Goal: Task Accomplishment & Management: Use online tool/utility

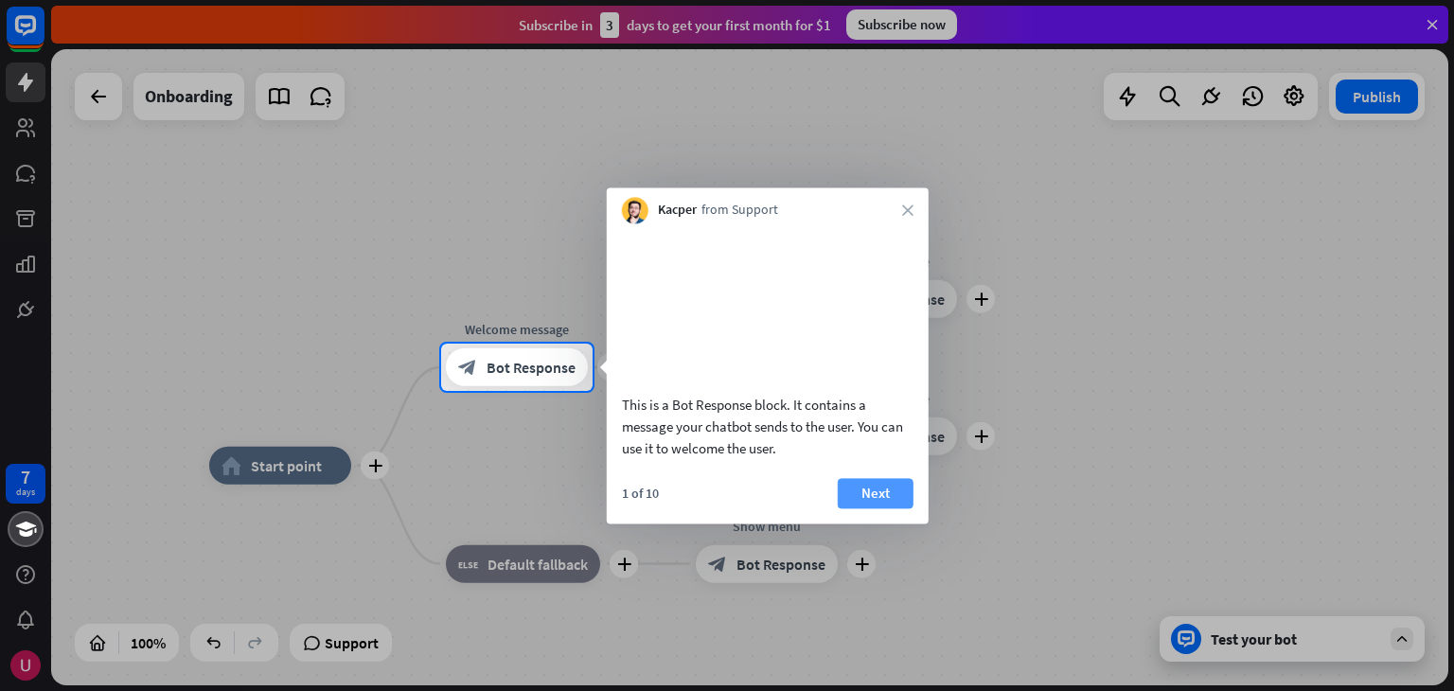
click at [903, 508] on button "Next" at bounding box center [876, 493] width 76 height 30
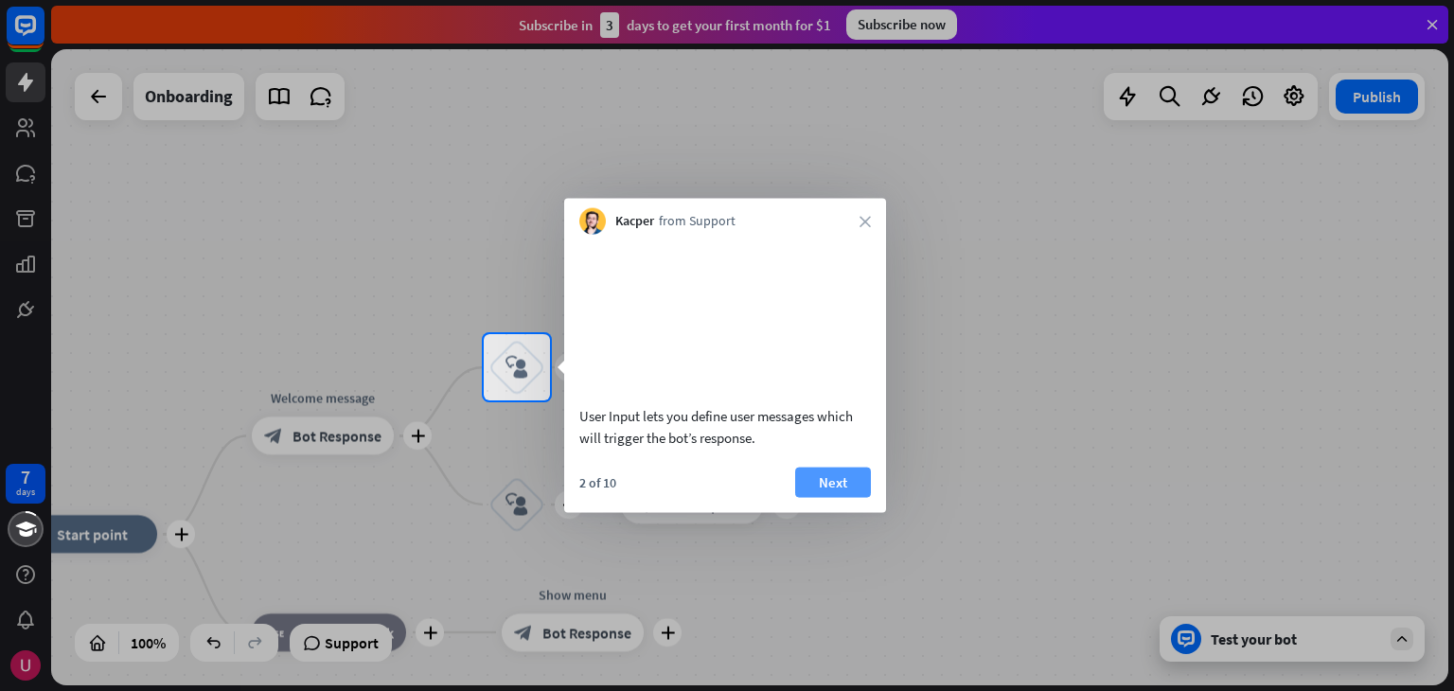
click at [811, 497] on button "Next" at bounding box center [833, 482] width 76 height 30
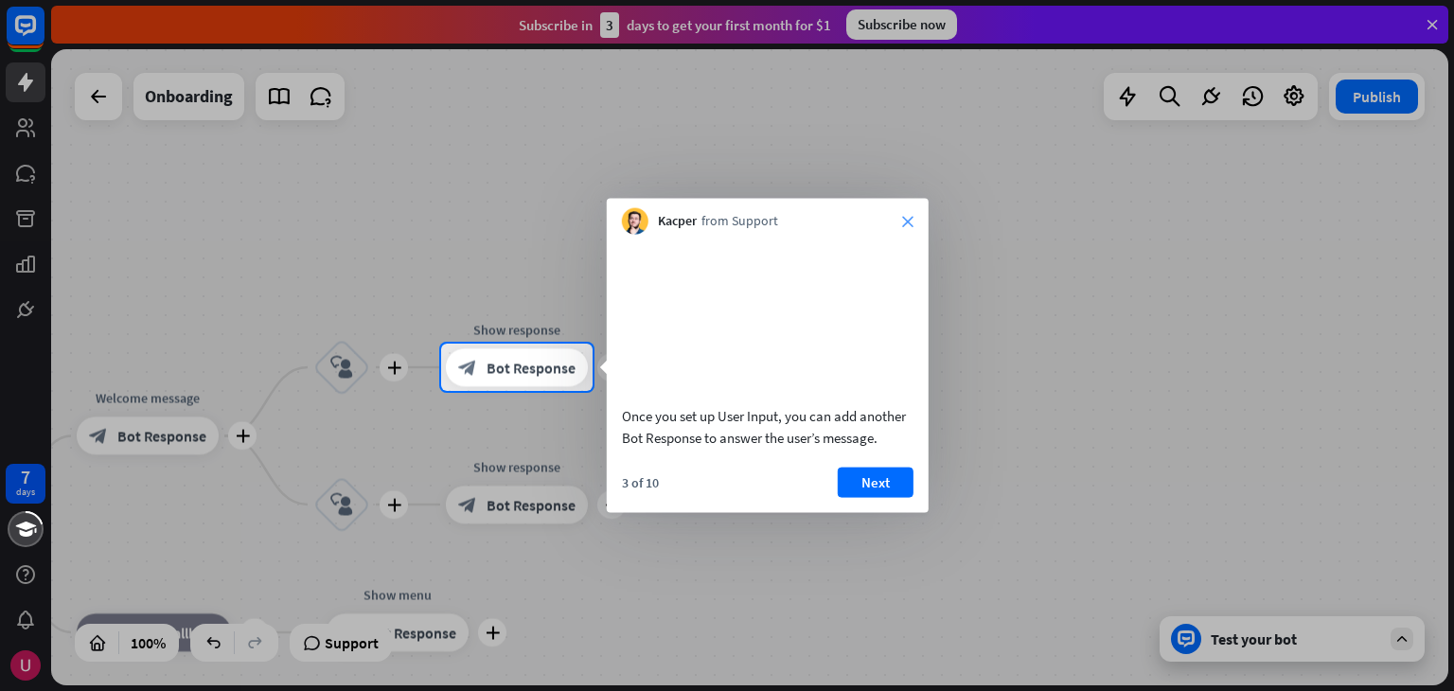
click at [912, 219] on icon "close" at bounding box center [907, 221] width 11 height 11
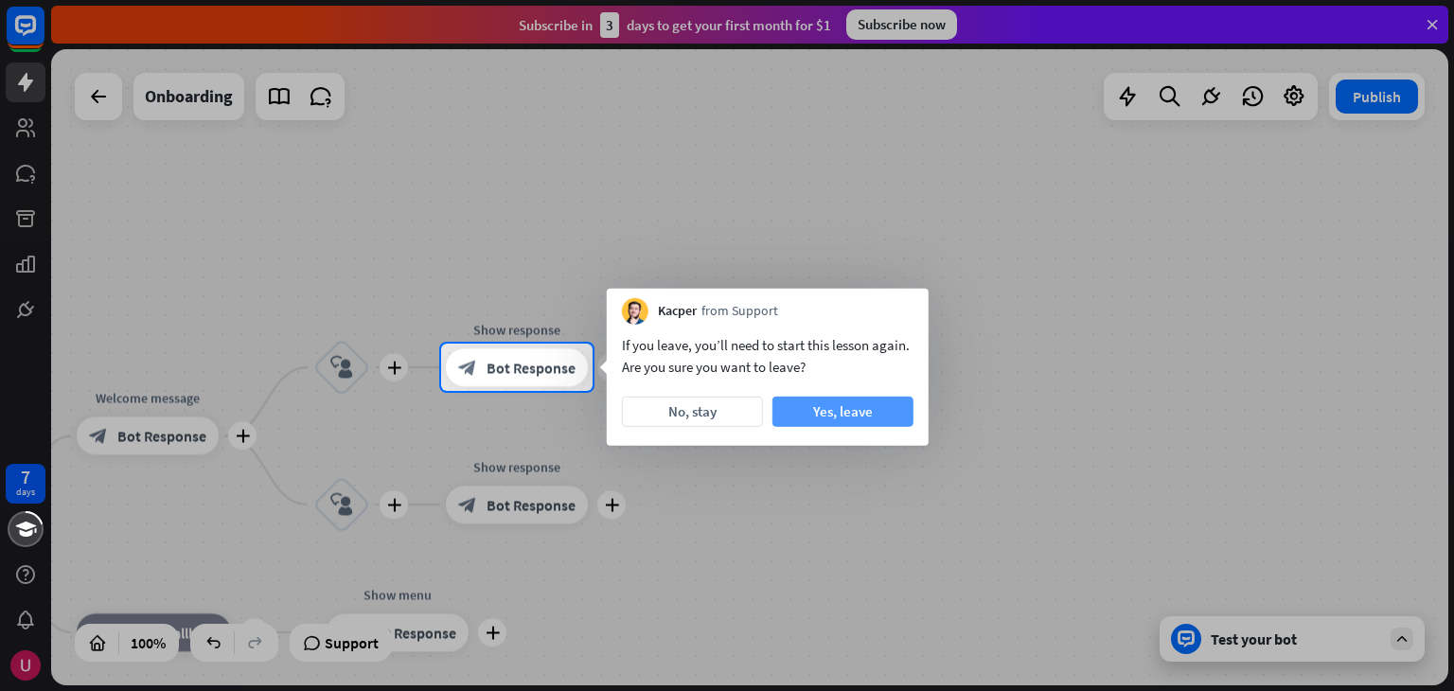
click at [812, 418] on button "Yes, leave" at bounding box center [843, 412] width 141 height 30
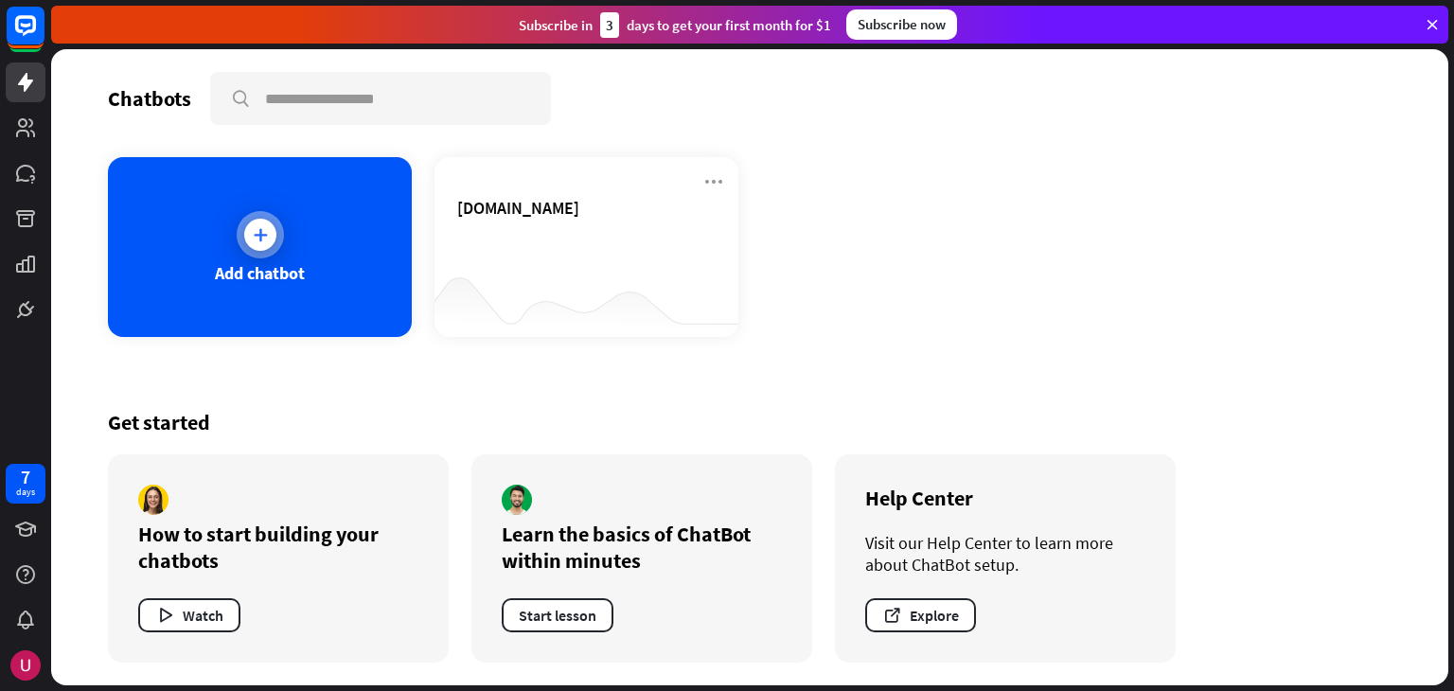
click at [292, 231] on div "Add chatbot" at bounding box center [260, 247] width 304 height 180
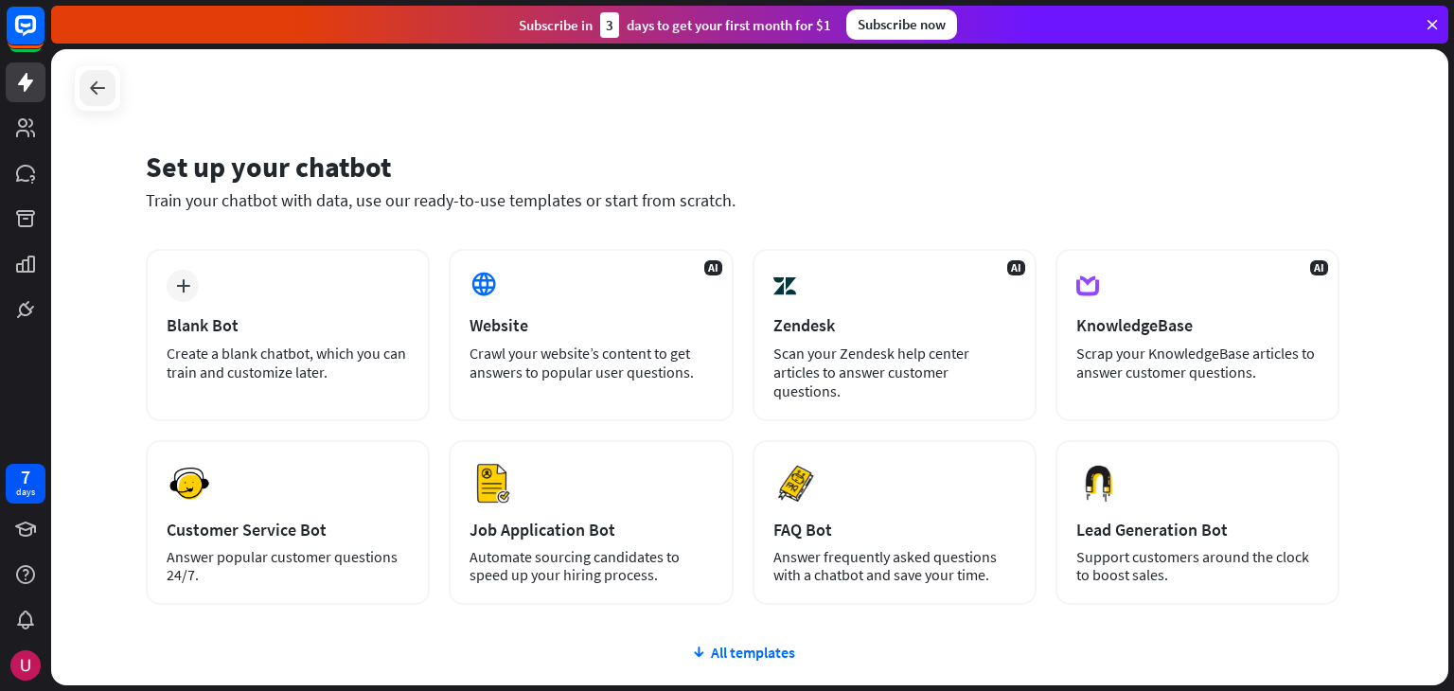
click at [89, 90] on icon at bounding box center [97, 88] width 23 height 23
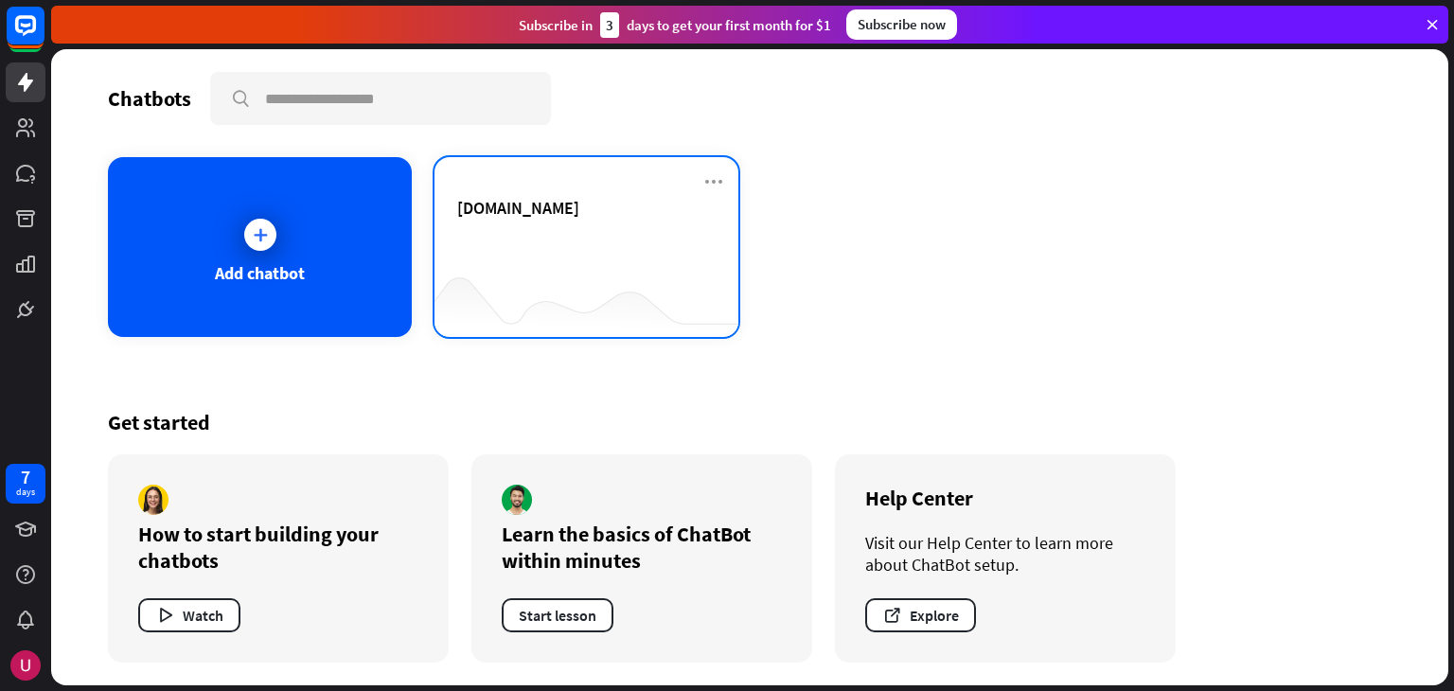
click at [531, 252] on div "[DOMAIN_NAME]" at bounding box center [586, 230] width 258 height 66
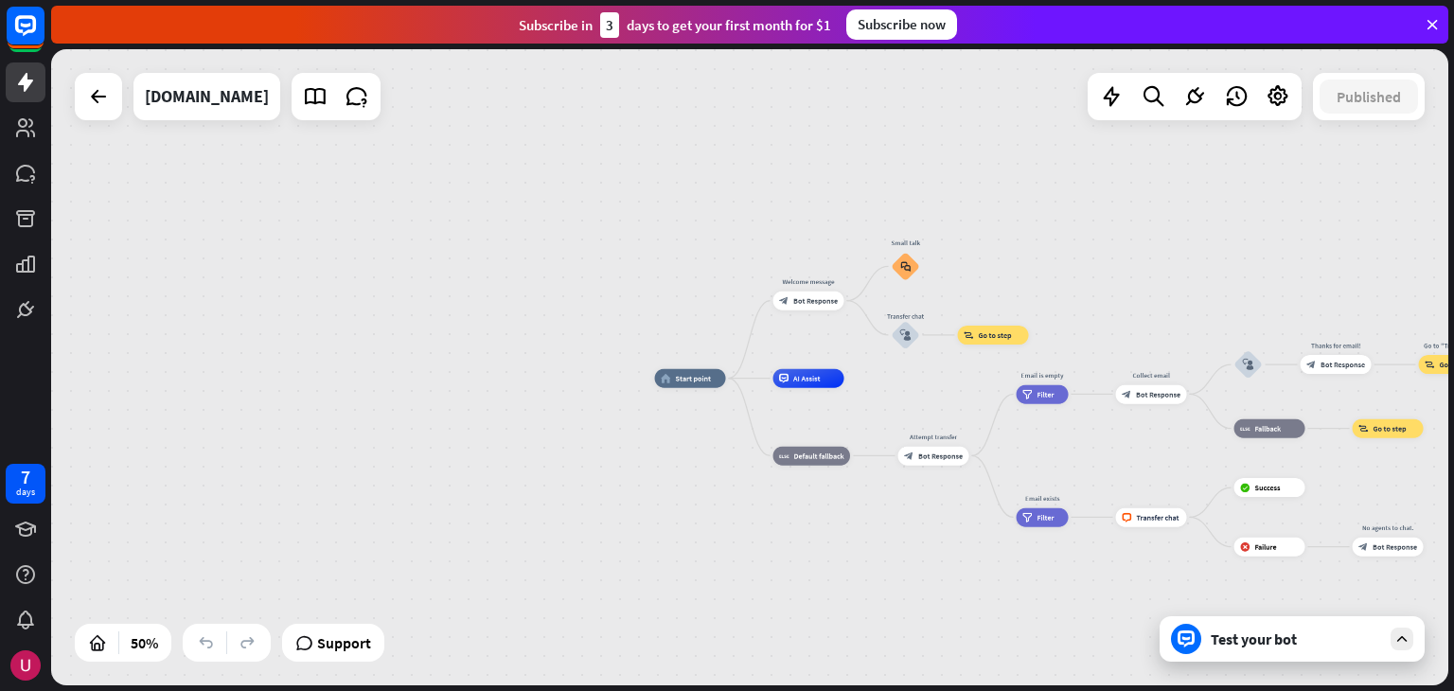
click at [1292, 640] on div "Test your bot" at bounding box center [1296, 639] width 170 height 19
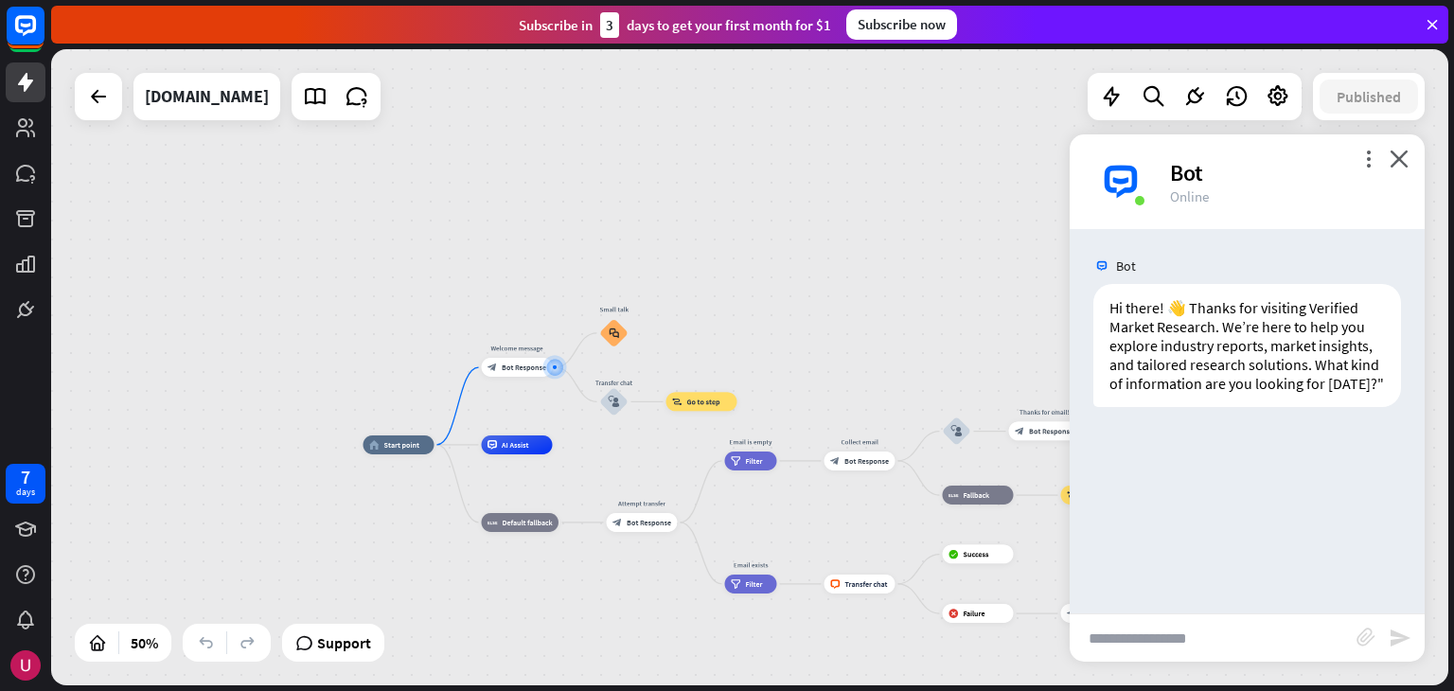
click at [1155, 641] on input "text" at bounding box center [1213, 637] width 287 height 47
type input "*****"
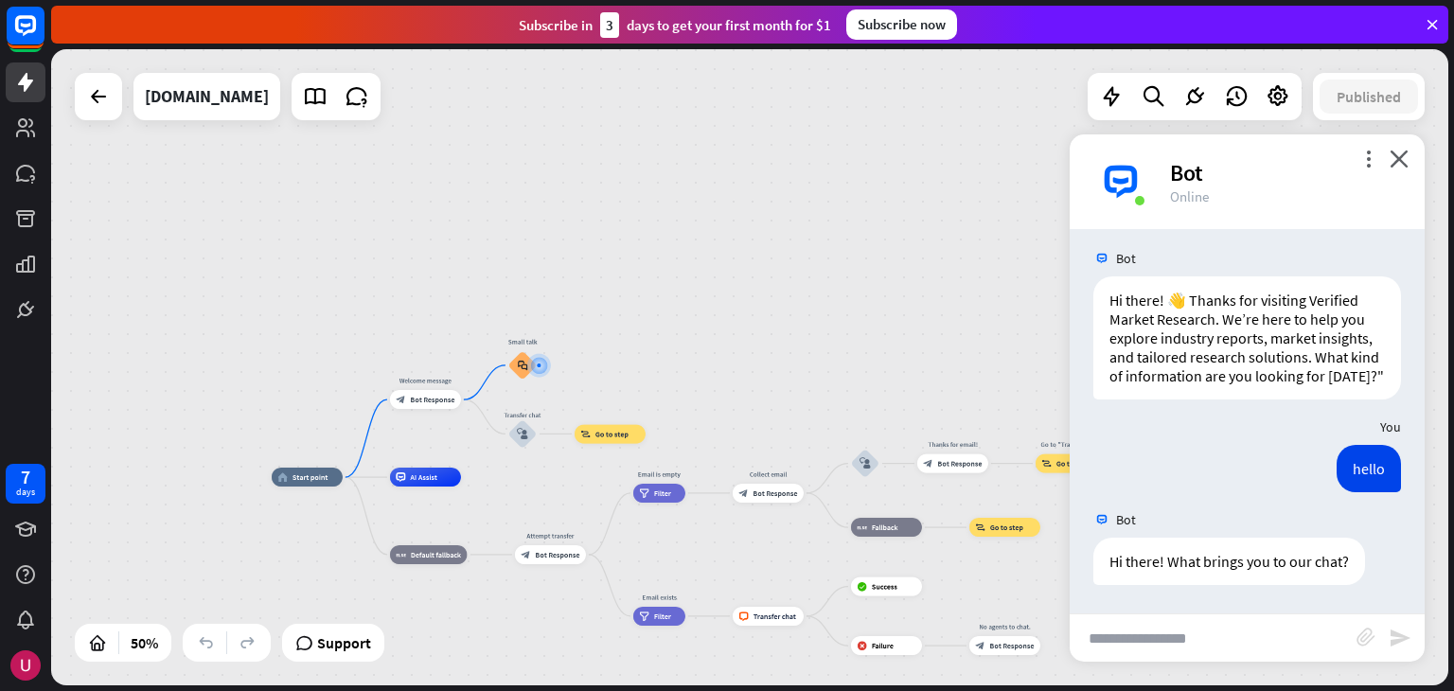
scroll to position [27, 0]
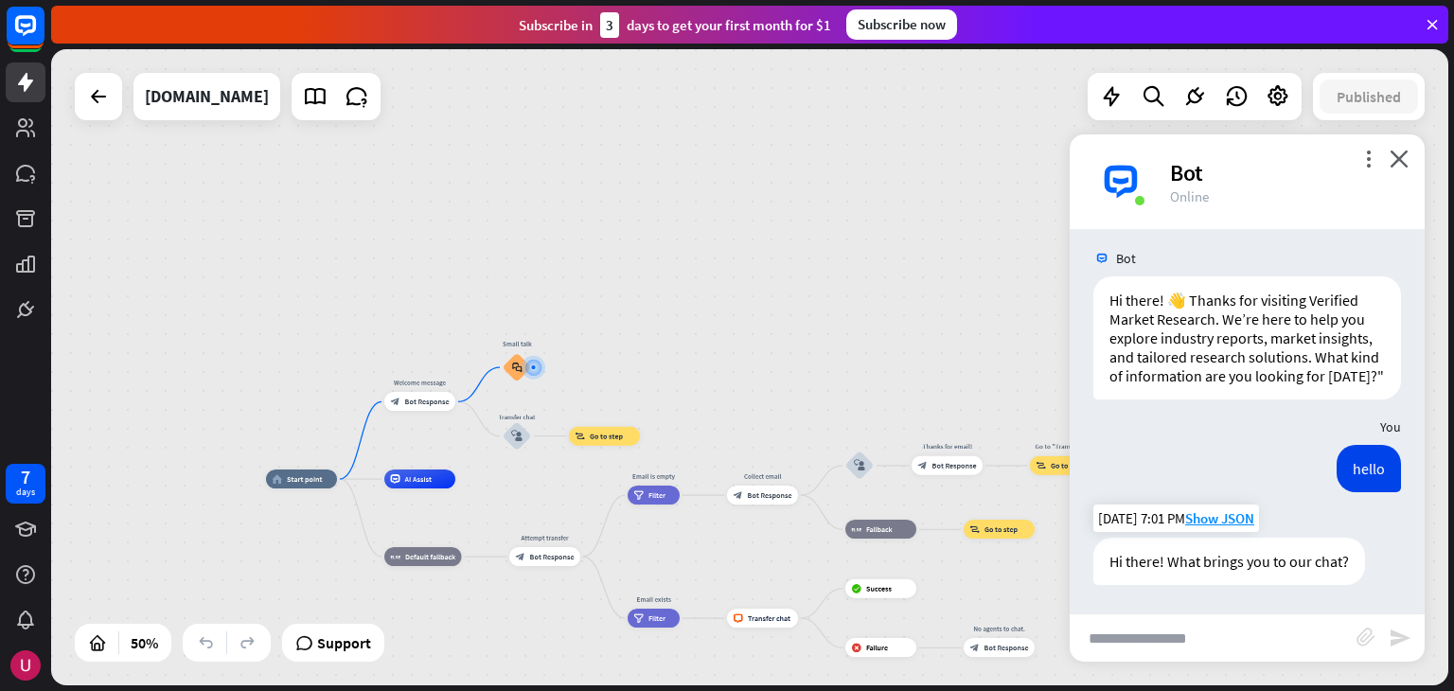
click at [1197, 561] on div "Hi there! What brings you to our chat?" at bounding box center [1230, 561] width 272 height 47
click at [1219, 521] on span "Show JSON" at bounding box center [1219, 518] width 69 height 18
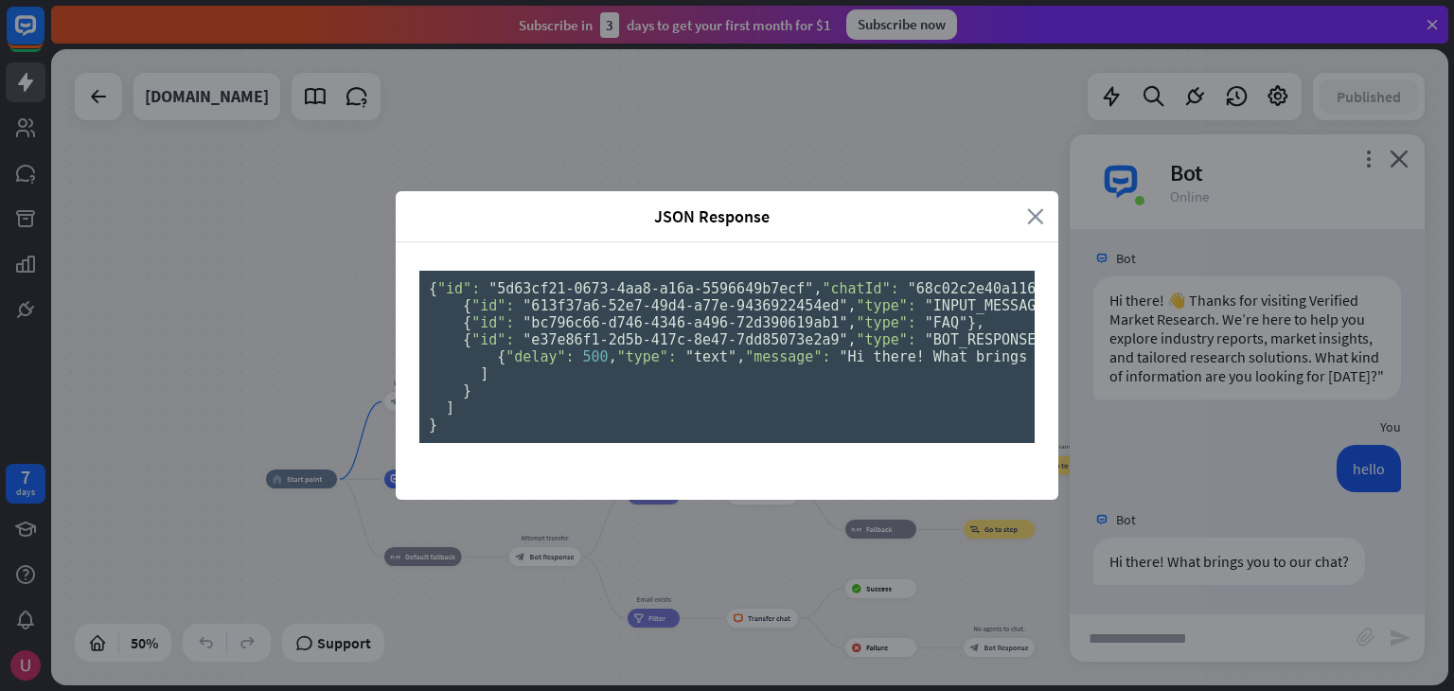
click at [1033, 205] on icon "close" at bounding box center [1035, 216] width 17 height 22
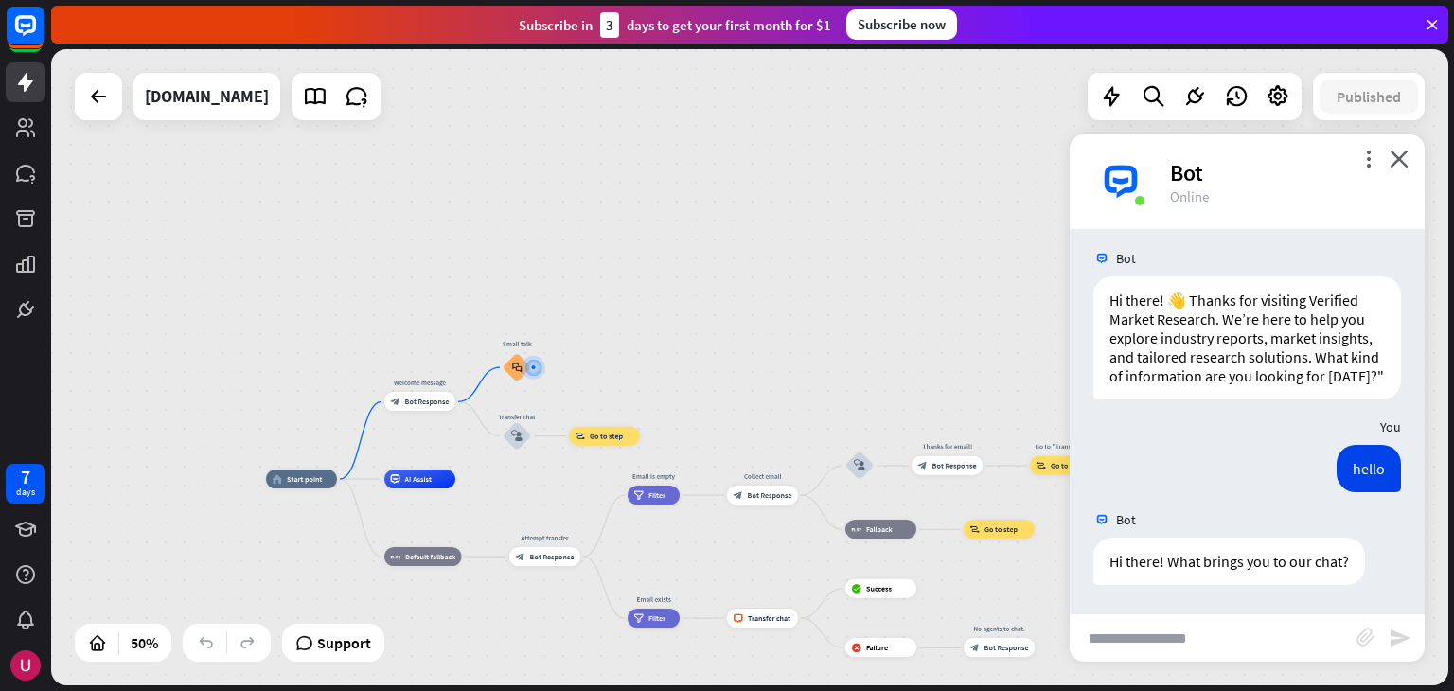
click at [1150, 638] on input "text" at bounding box center [1213, 637] width 287 height 47
type input "*"
type input "**********"
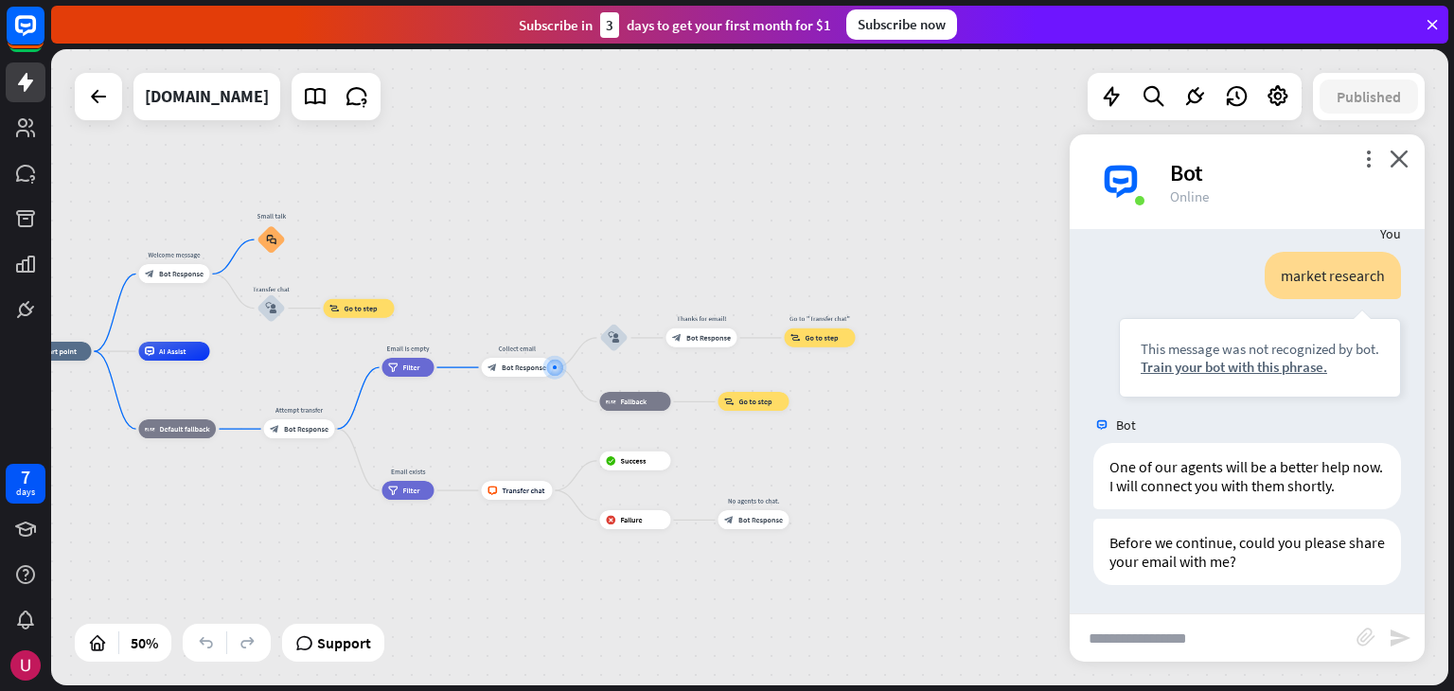
scroll to position [405, 0]
click at [1143, 256] on div "market research This message was not recognized by bot. Train your bot with thi…" at bounding box center [1260, 325] width 282 height 146
click at [1149, 644] on input "text" at bounding box center [1213, 637] width 287 height 47
click at [1177, 643] on input "**********" at bounding box center [1213, 637] width 287 height 47
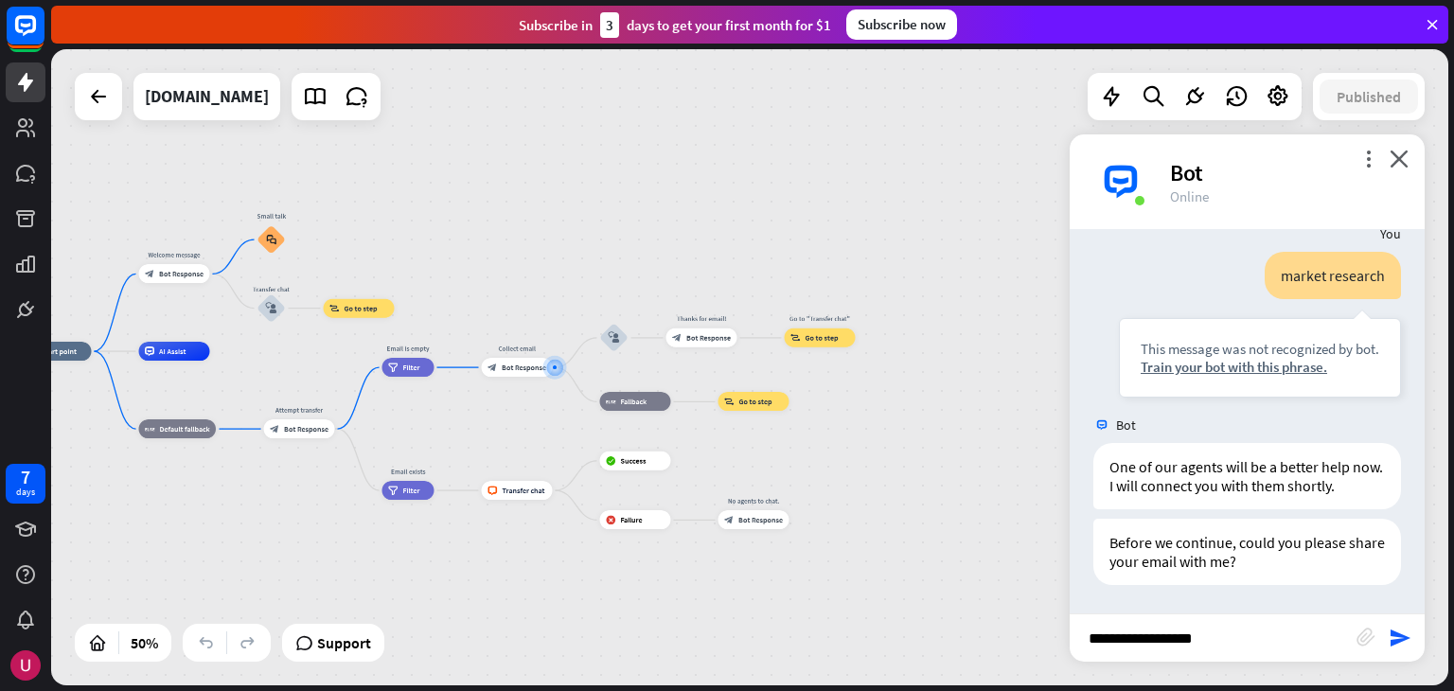
type input "**********"
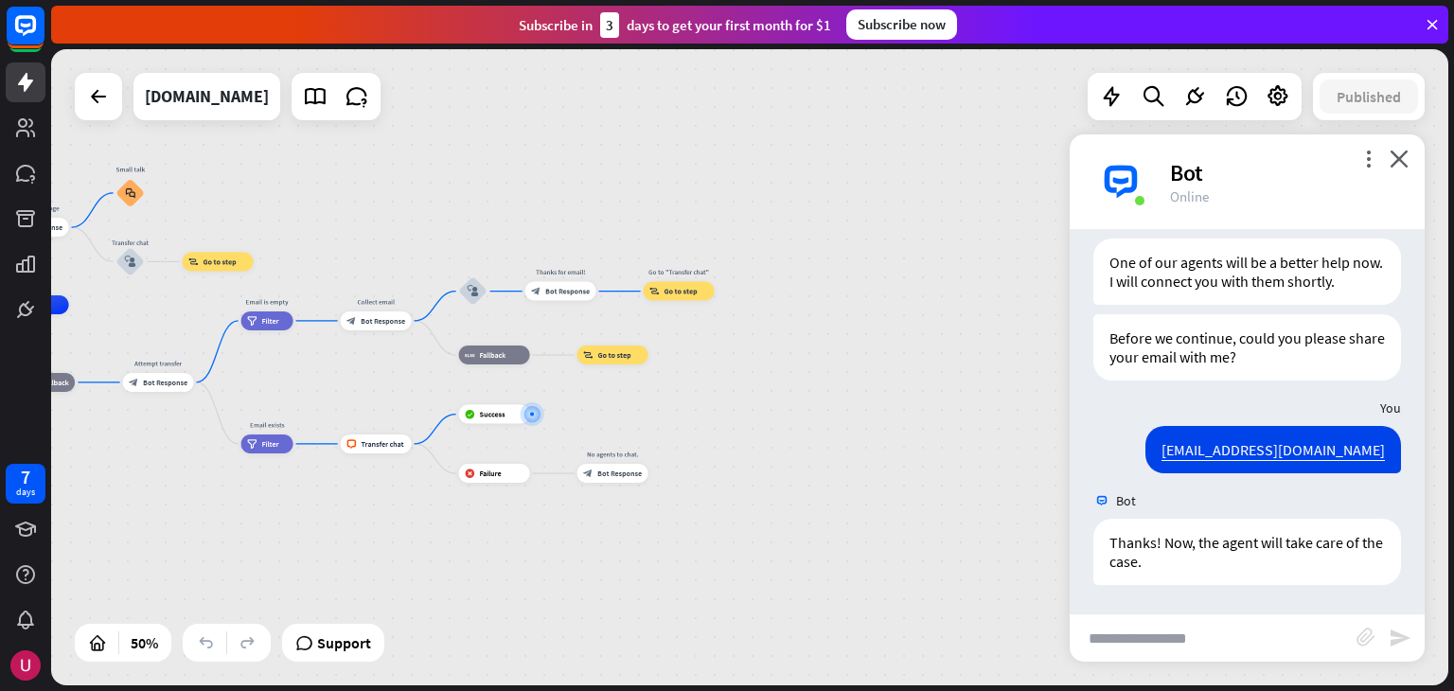
scroll to position [610, 0]
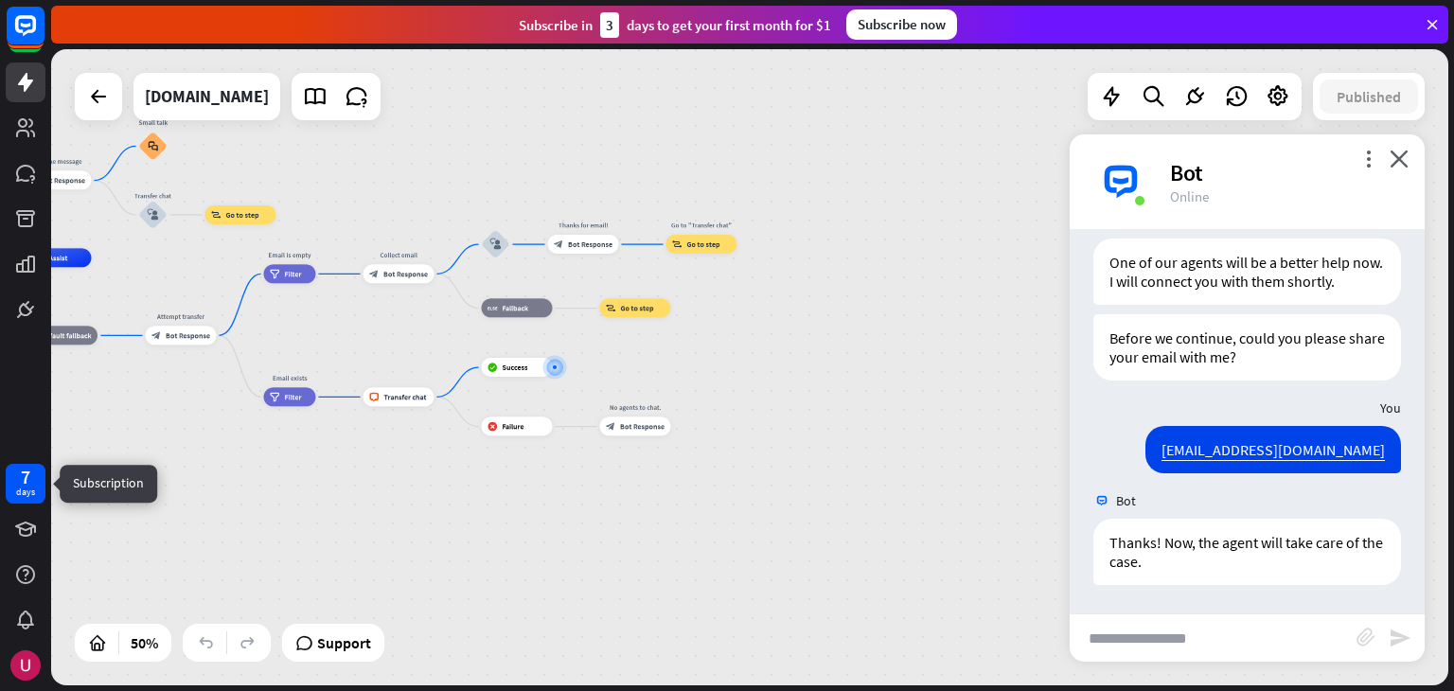
click at [17, 476] on div "7 days" at bounding box center [25, 484] width 19 height 30
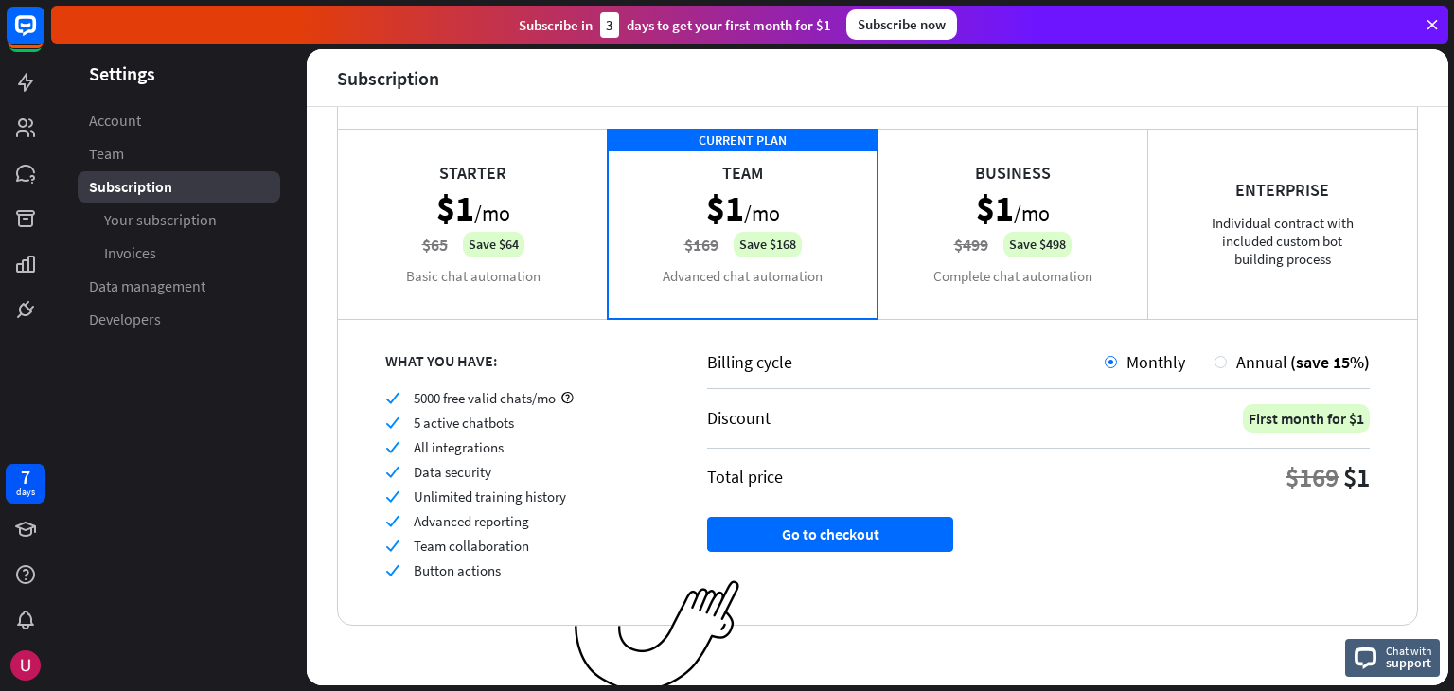
scroll to position [108, 0]
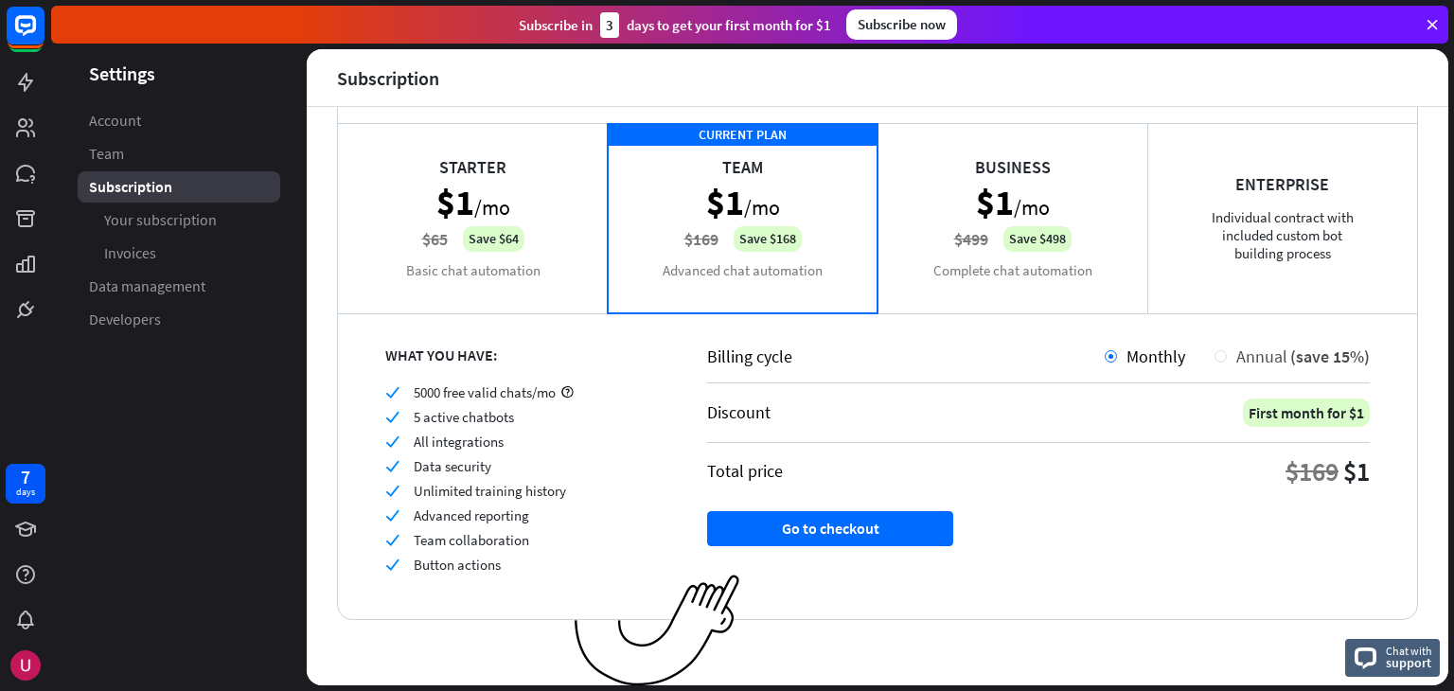
click at [1215, 353] on div at bounding box center [1221, 356] width 12 height 12
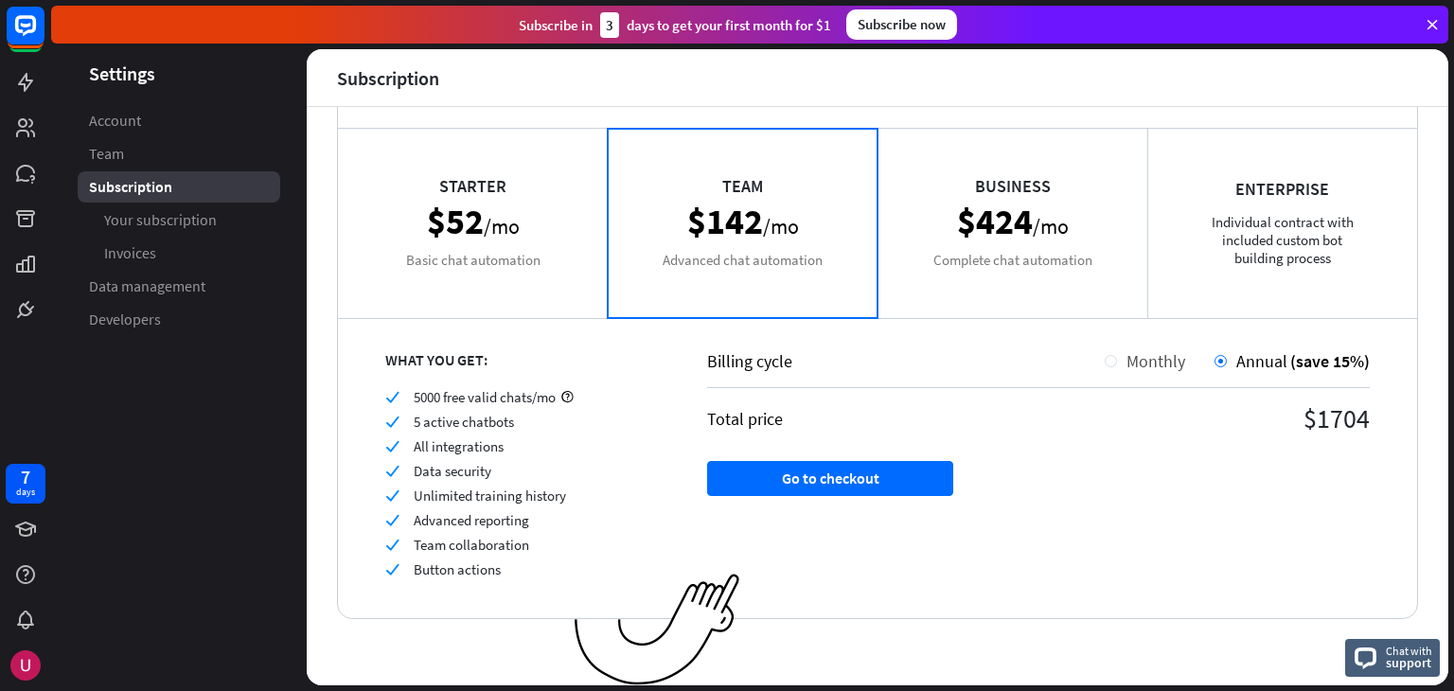
click at [1105, 363] on div at bounding box center [1111, 361] width 12 height 12
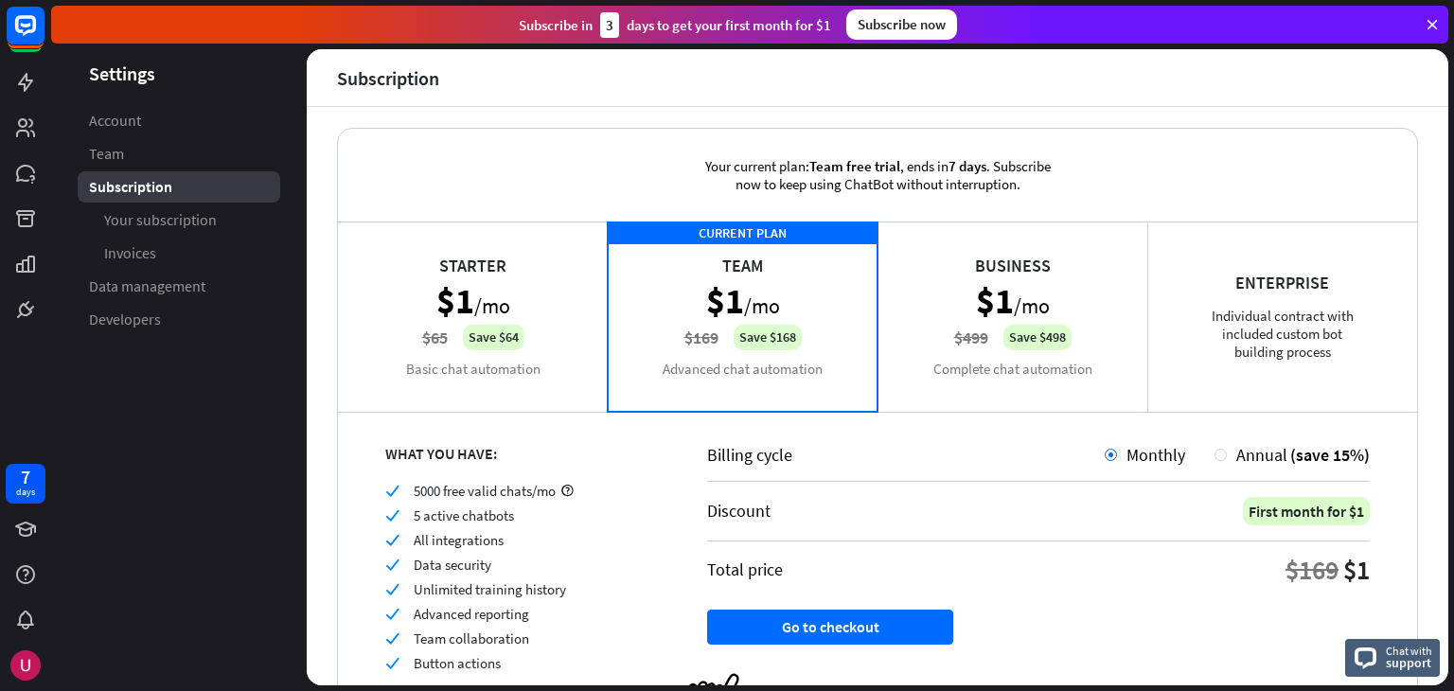
scroll to position [0, 0]
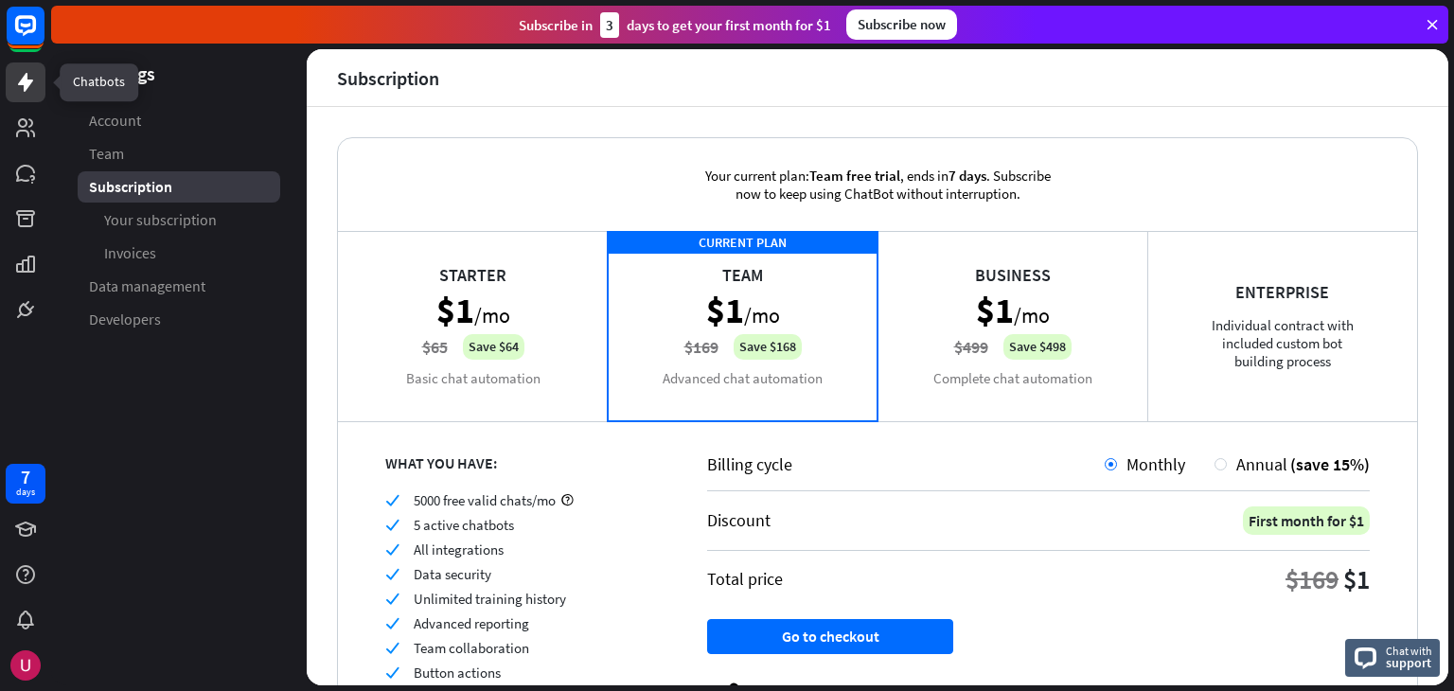
click at [21, 81] on icon at bounding box center [25, 82] width 15 height 19
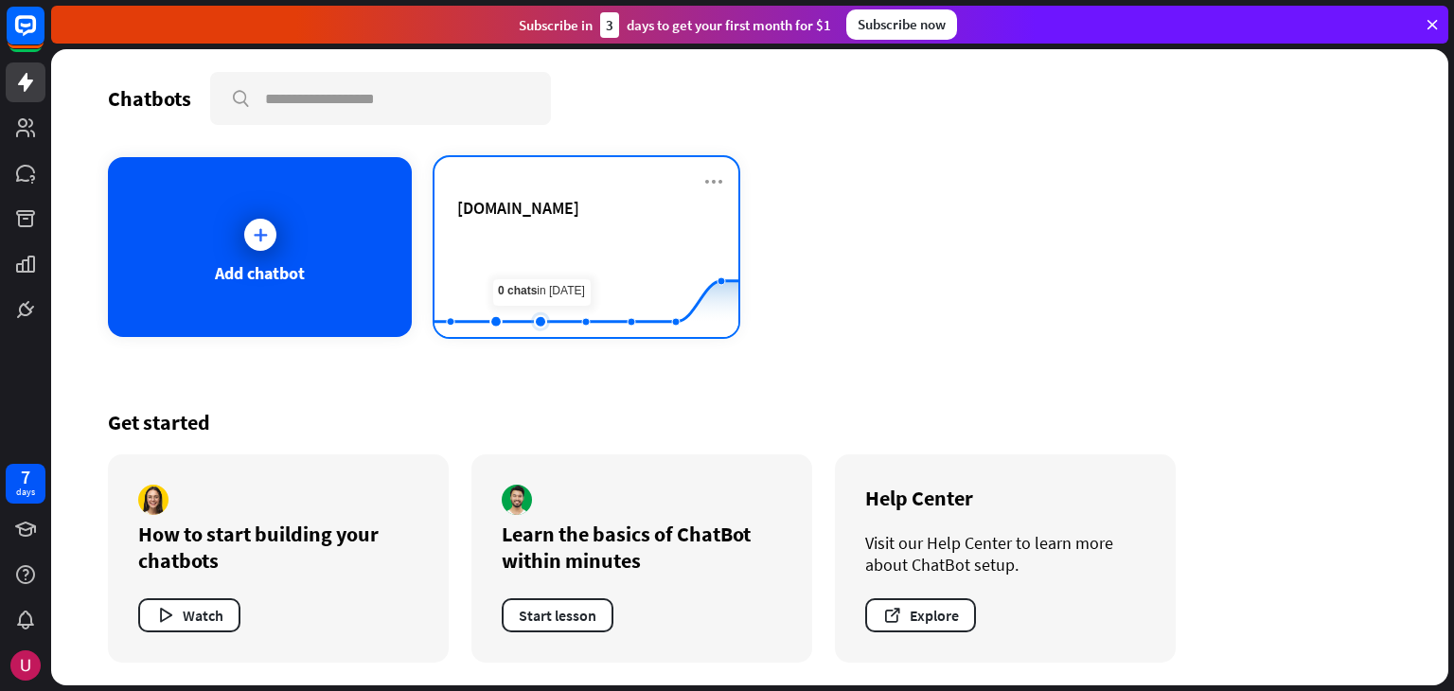
click at [583, 258] on rect at bounding box center [587, 290] width 304 height 118
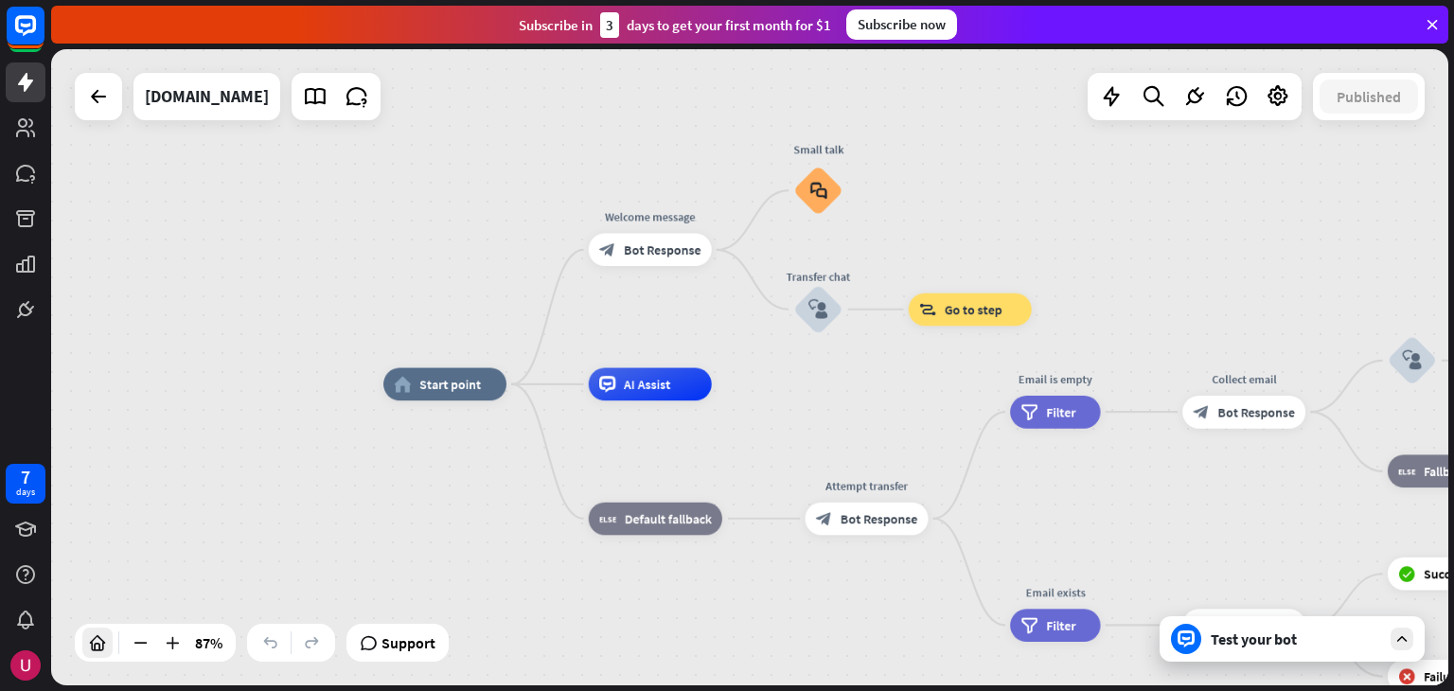
click at [101, 639] on icon at bounding box center [97, 642] width 19 height 19
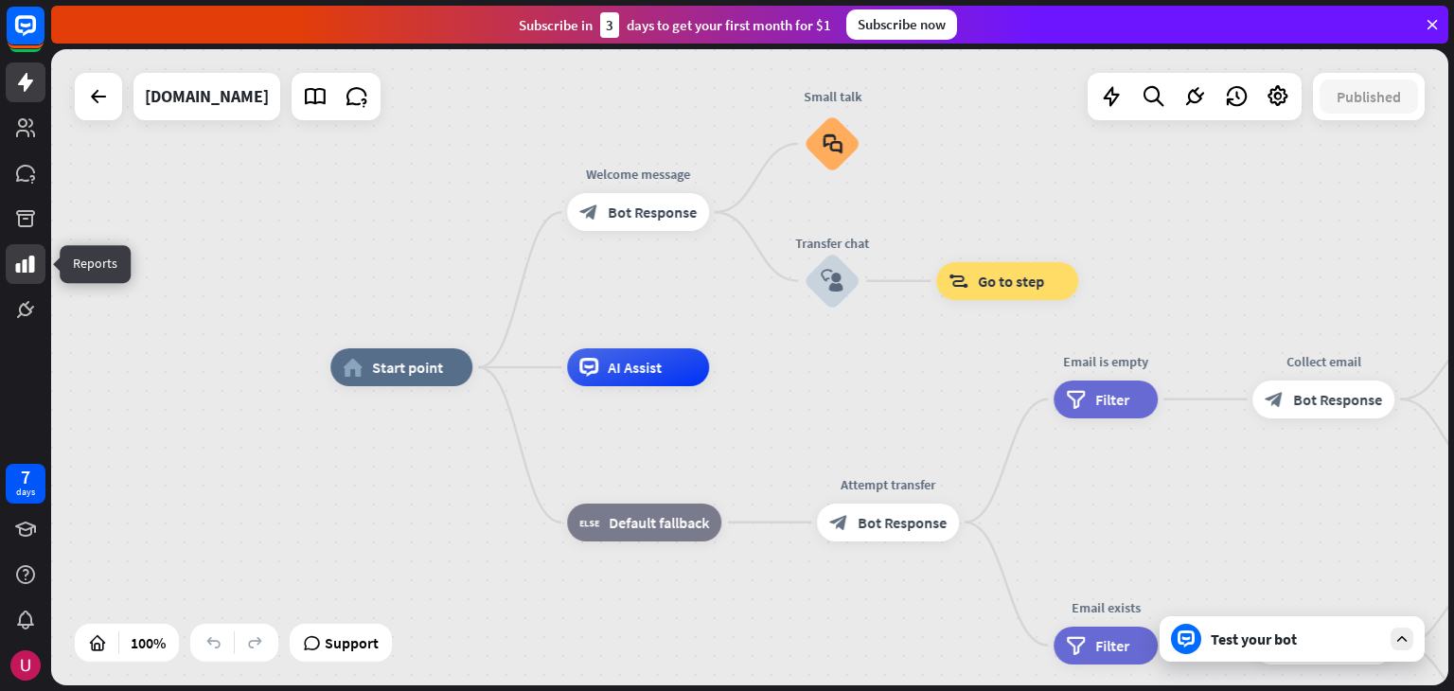
click at [27, 266] on icon at bounding box center [25, 264] width 23 height 23
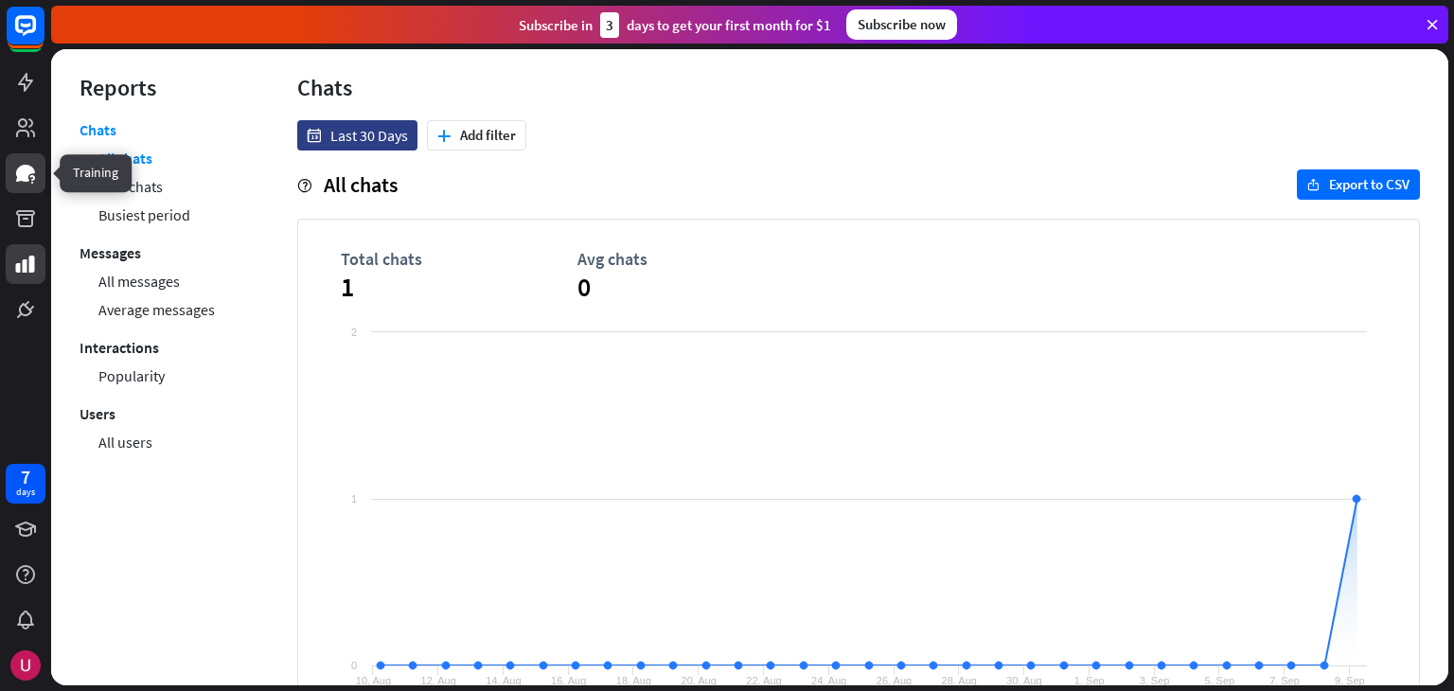
click at [34, 159] on link at bounding box center [26, 173] width 40 height 40
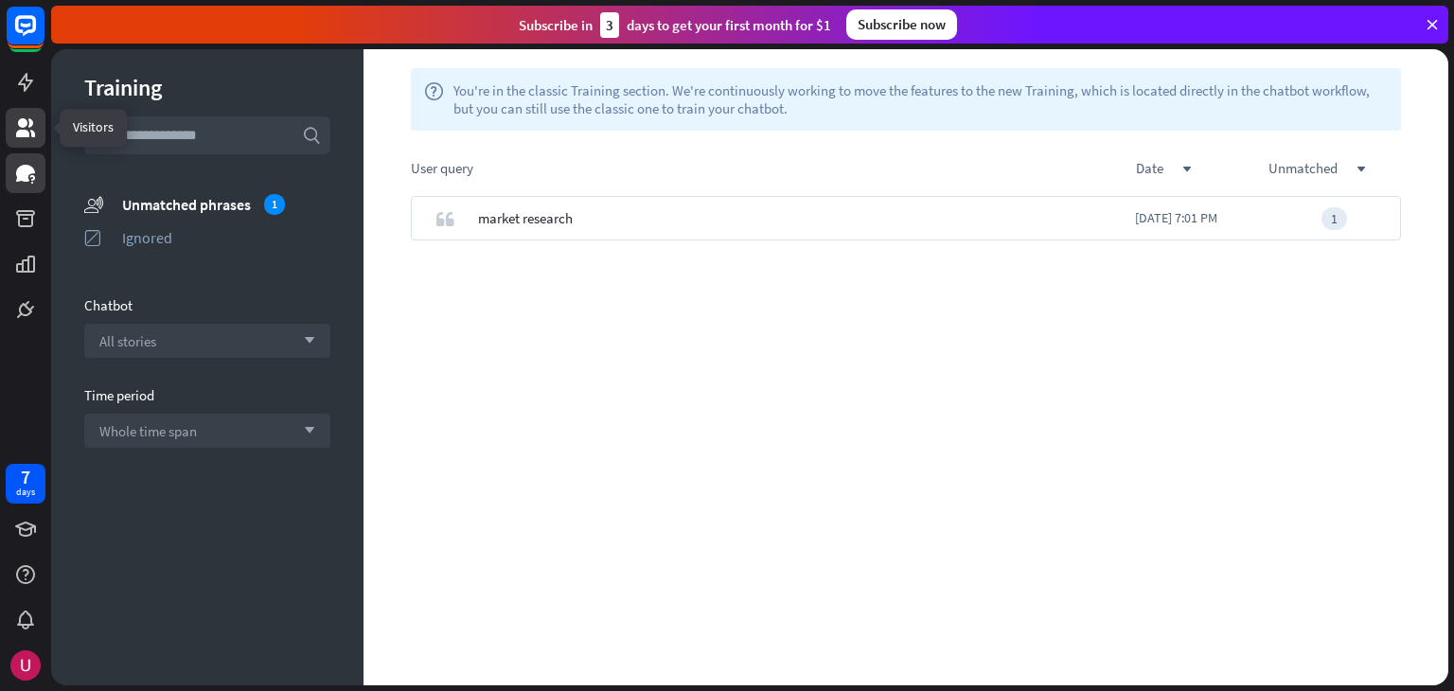
click at [27, 136] on icon at bounding box center [25, 127] width 19 height 19
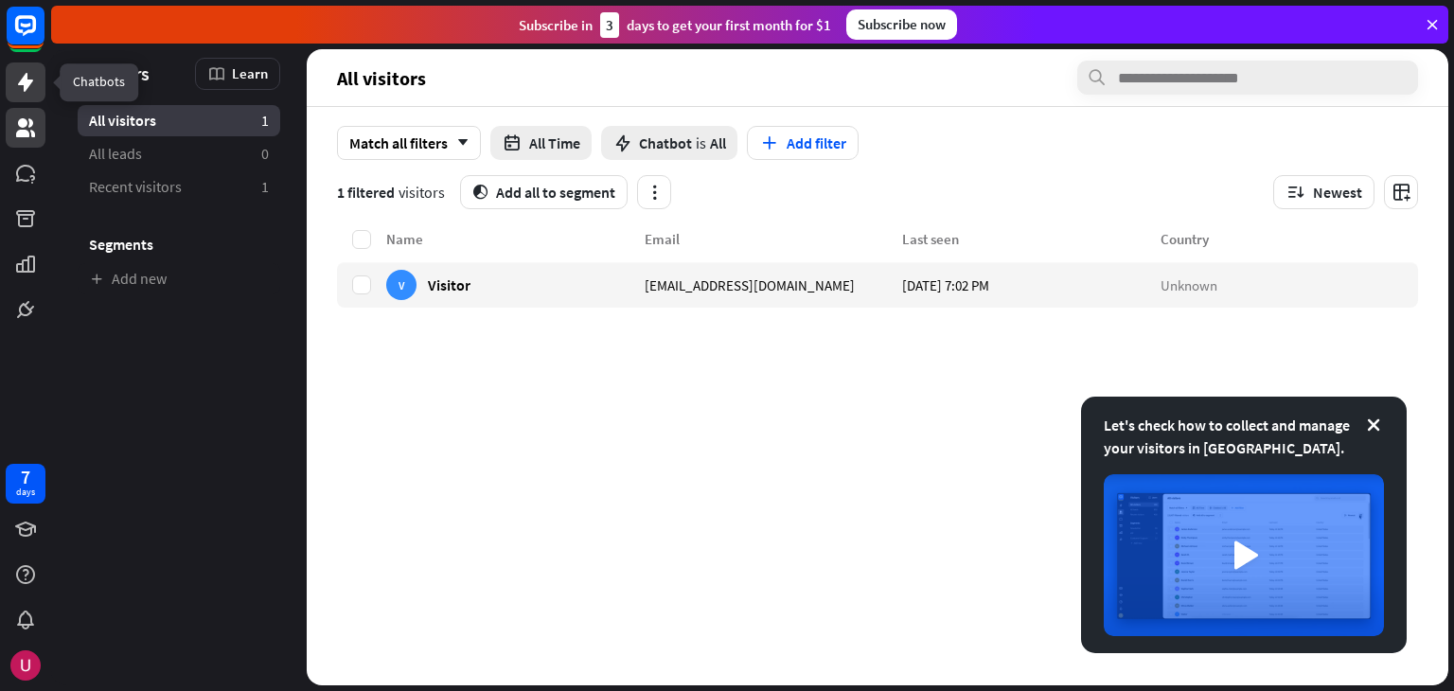
click at [27, 88] on icon at bounding box center [25, 82] width 23 height 23
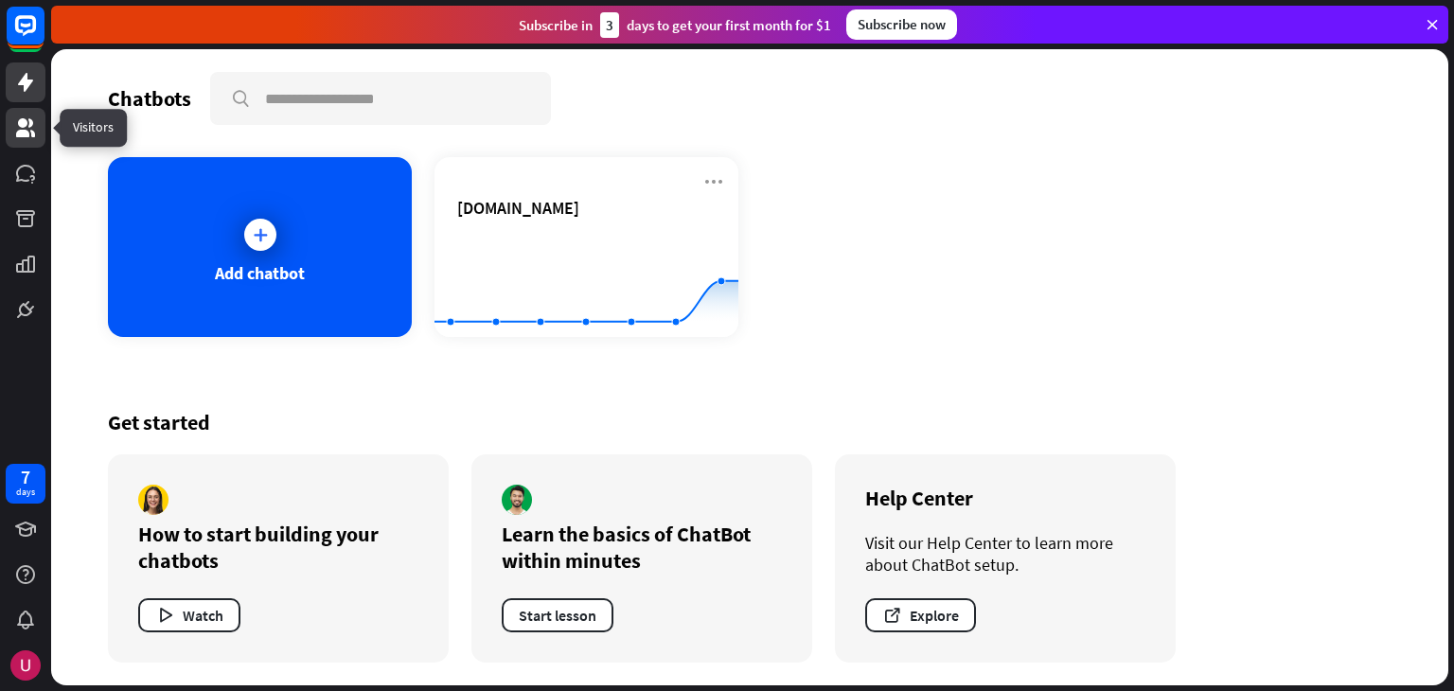
click at [27, 141] on link at bounding box center [26, 128] width 40 height 40
